Goal: Information Seeking & Learning: Learn about a topic

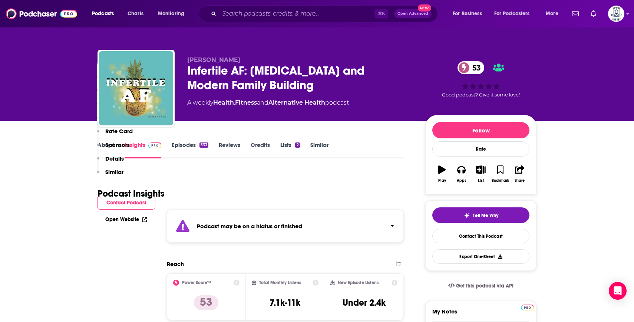
scroll to position [601, 0]
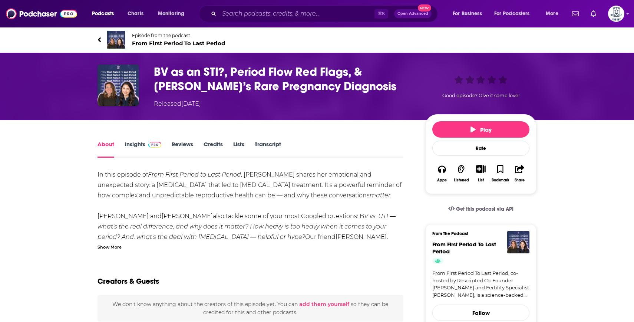
click at [150, 143] on img at bounding box center [154, 145] width 13 height 6
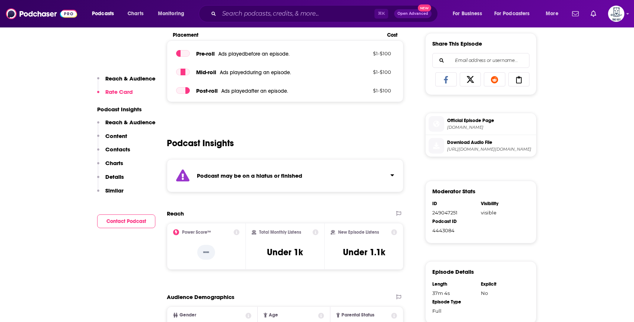
scroll to position [331, 0]
